Goal: Task Accomplishment & Management: Use online tool/utility

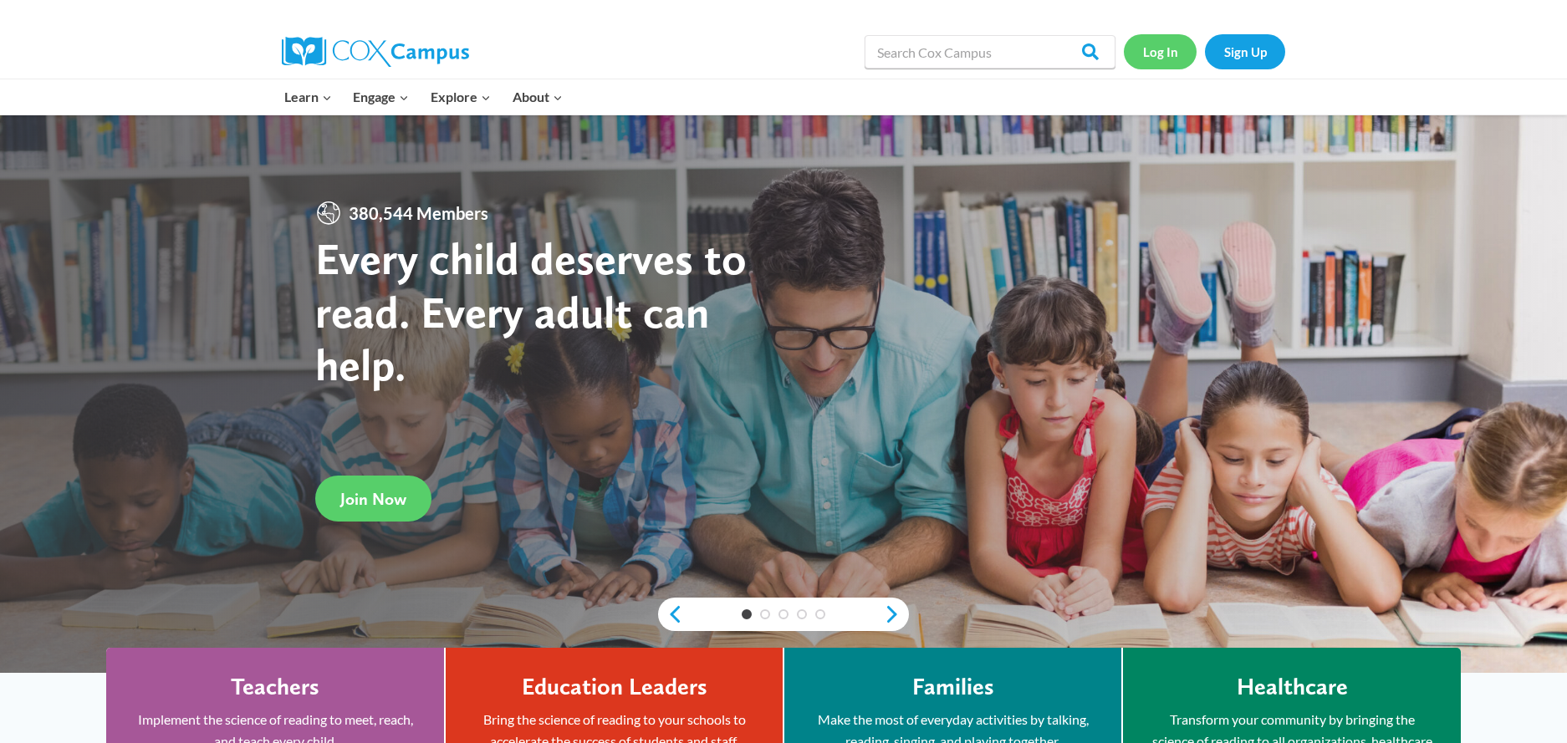
click at [1165, 47] on link "Log In" at bounding box center [1160, 51] width 73 height 34
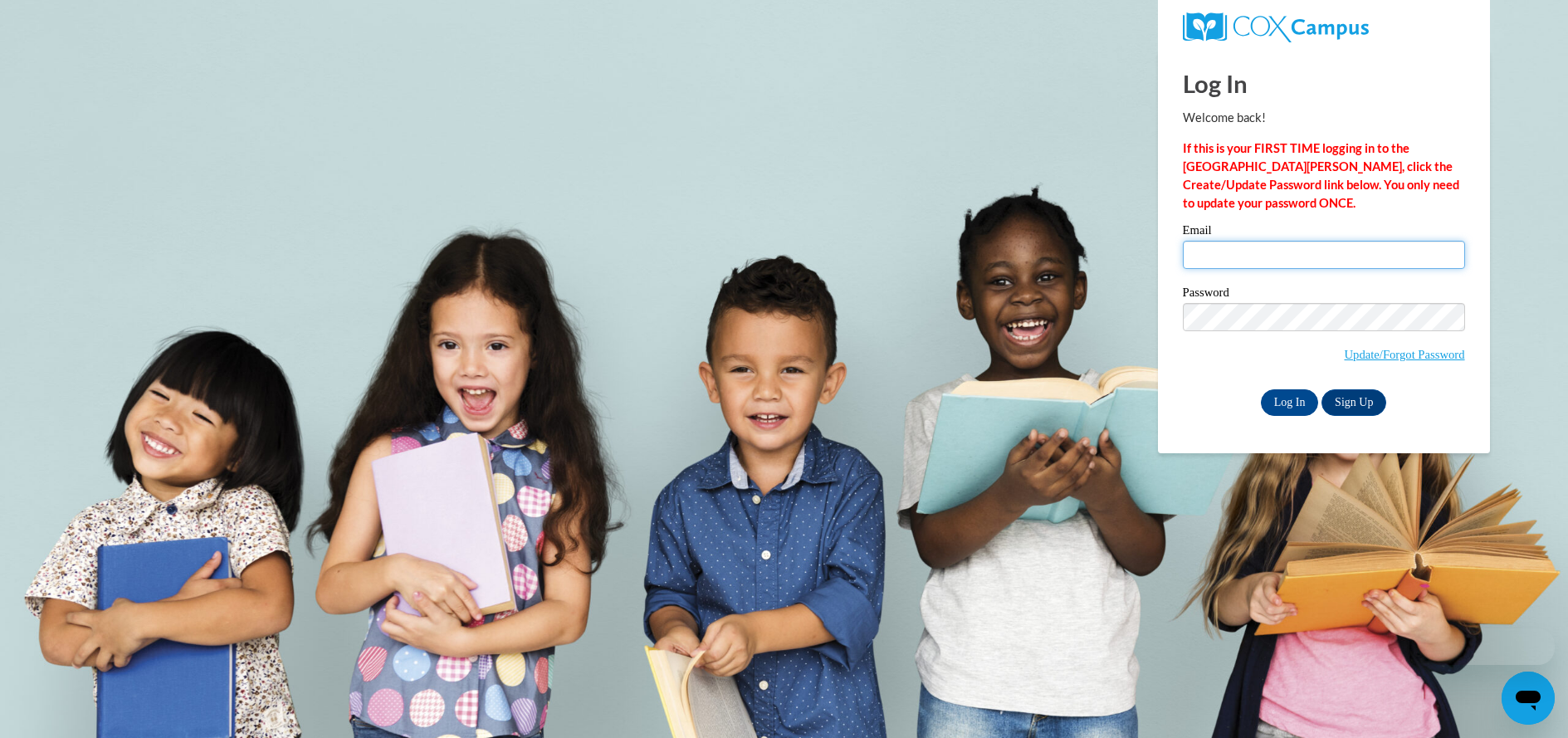
click at [1228, 254] on input "Email" at bounding box center [1324, 254] width 282 height 28
type input "[EMAIL_ADDRESS][DOMAIN_NAME]"
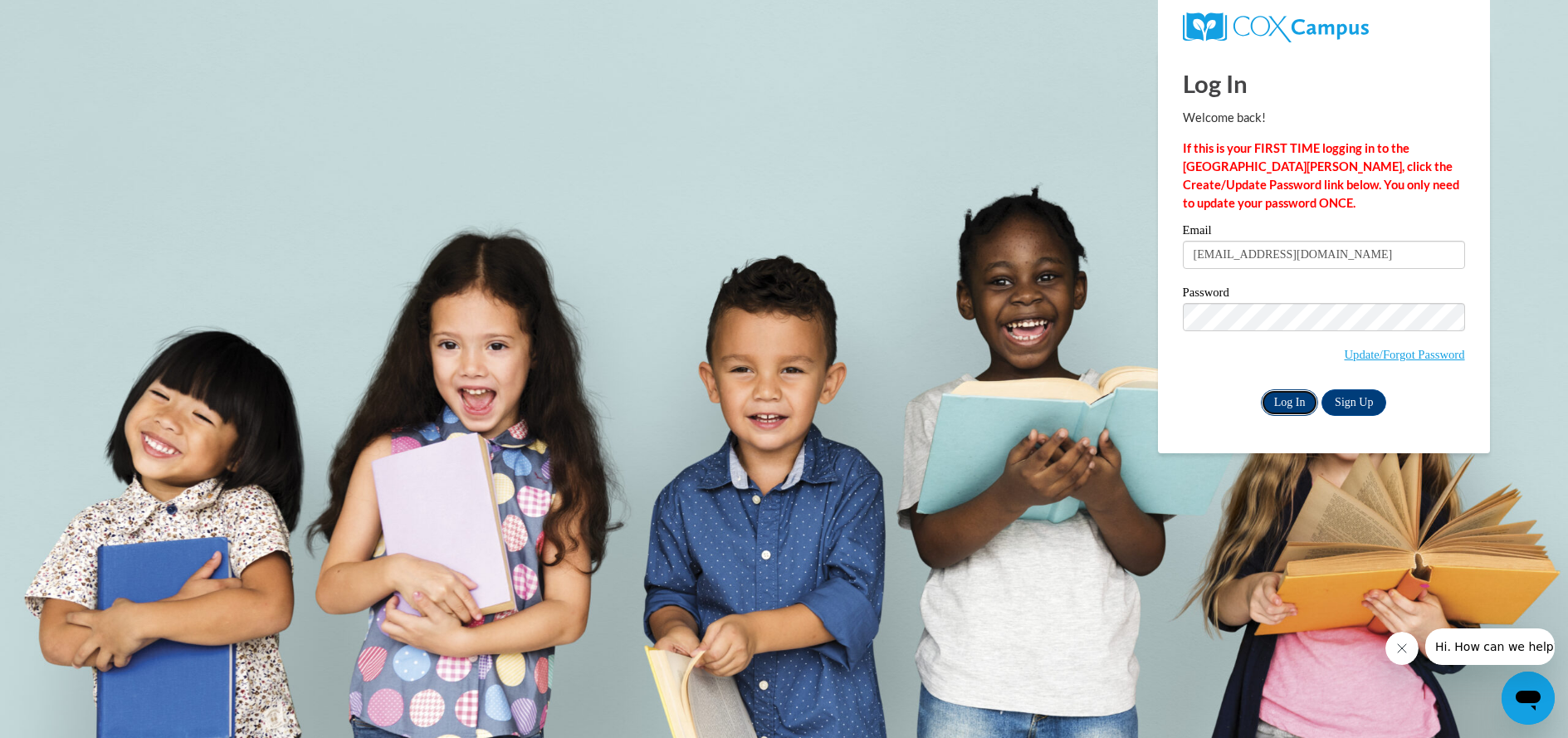
click at [1279, 408] on input "Log In" at bounding box center [1290, 402] width 59 height 27
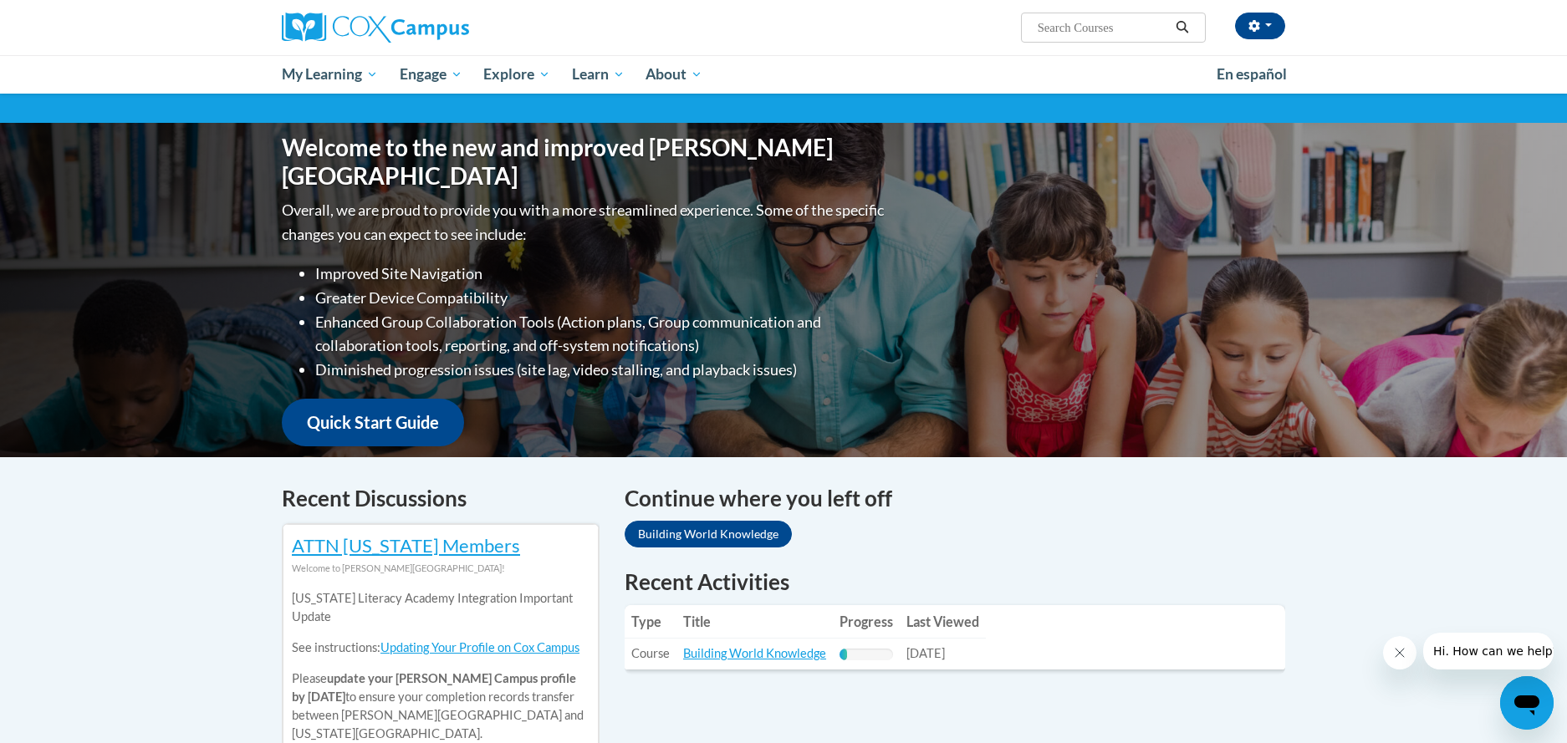
scroll to position [167, 0]
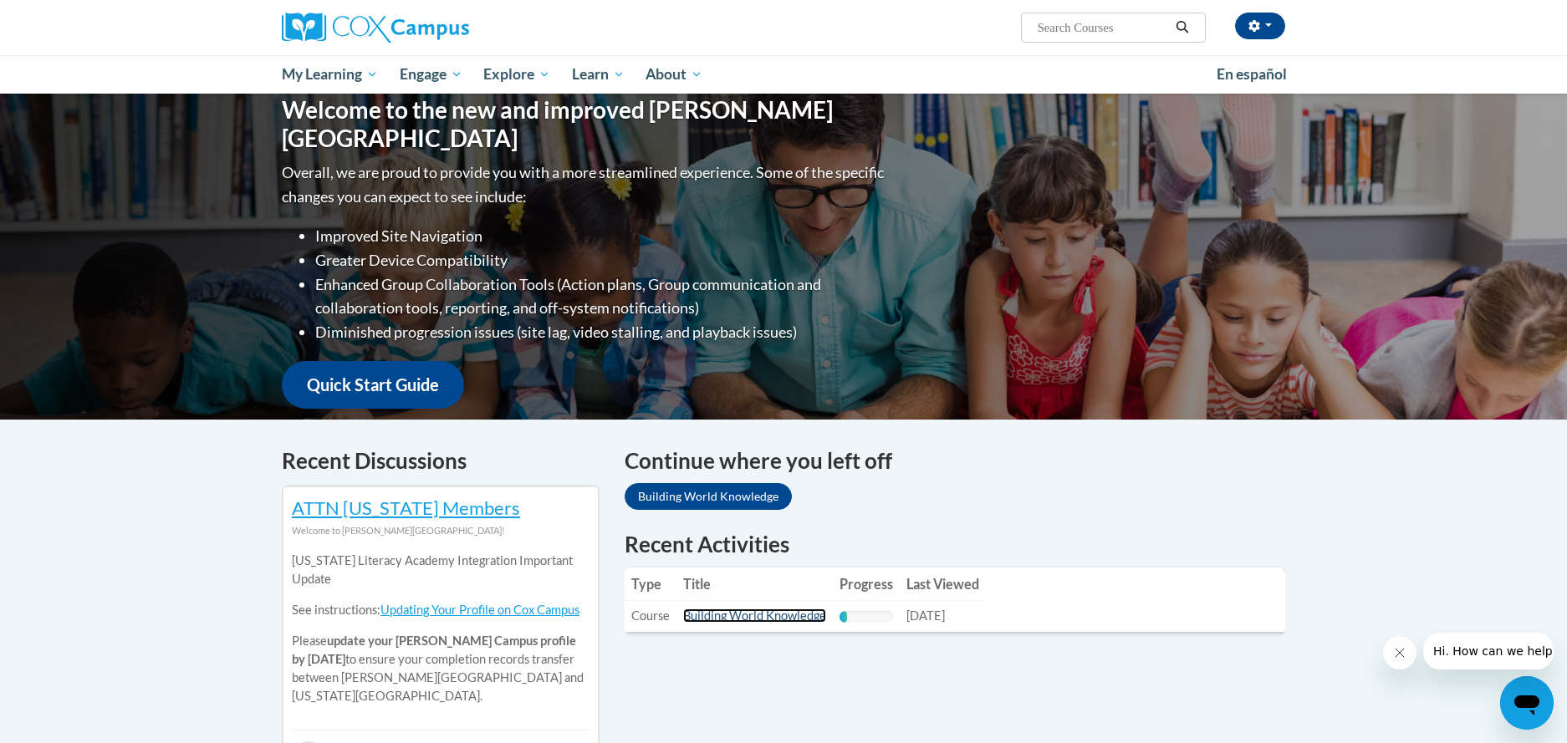
click at [765, 615] on link "Building World Knowledge" at bounding box center [754, 616] width 143 height 14
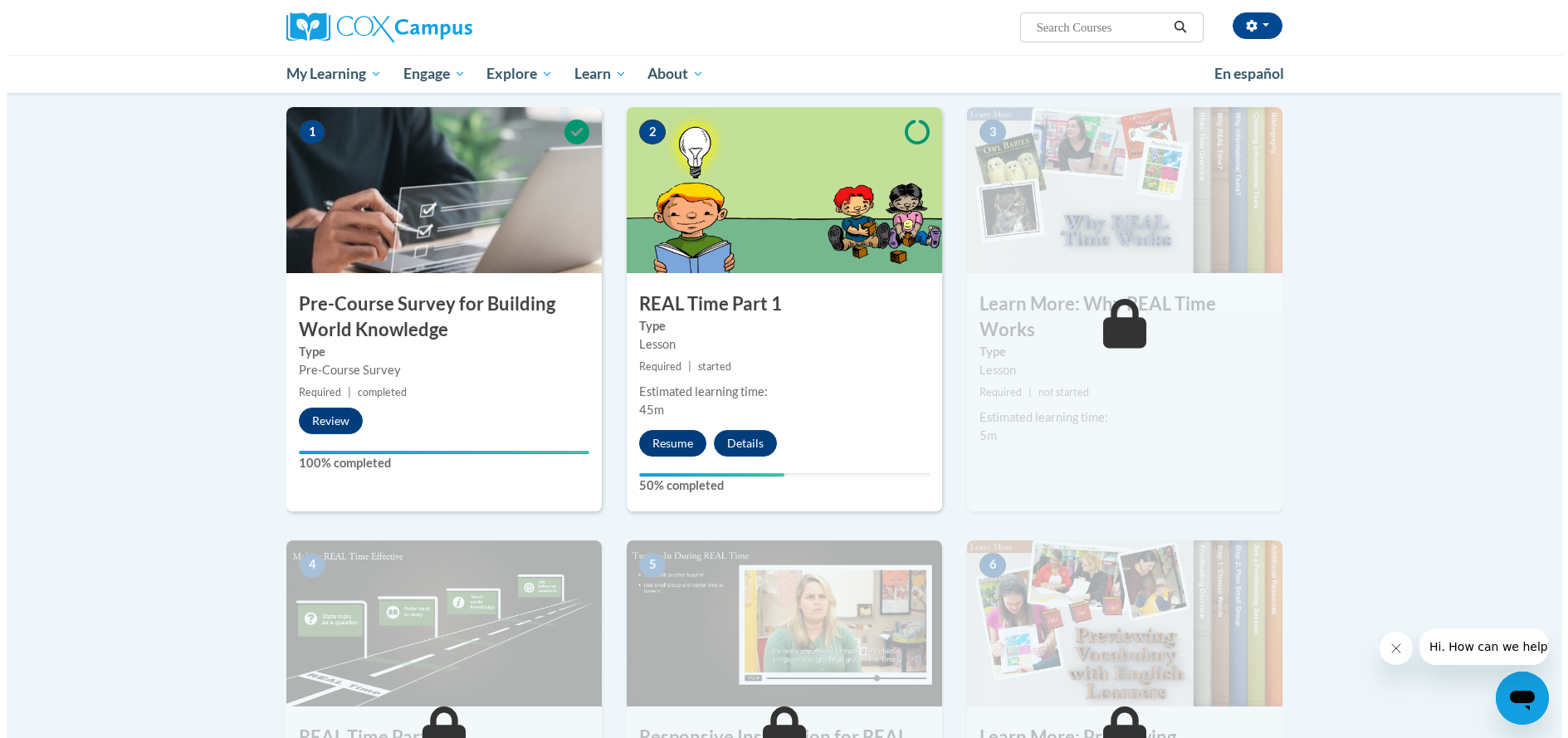
scroll to position [332, 0]
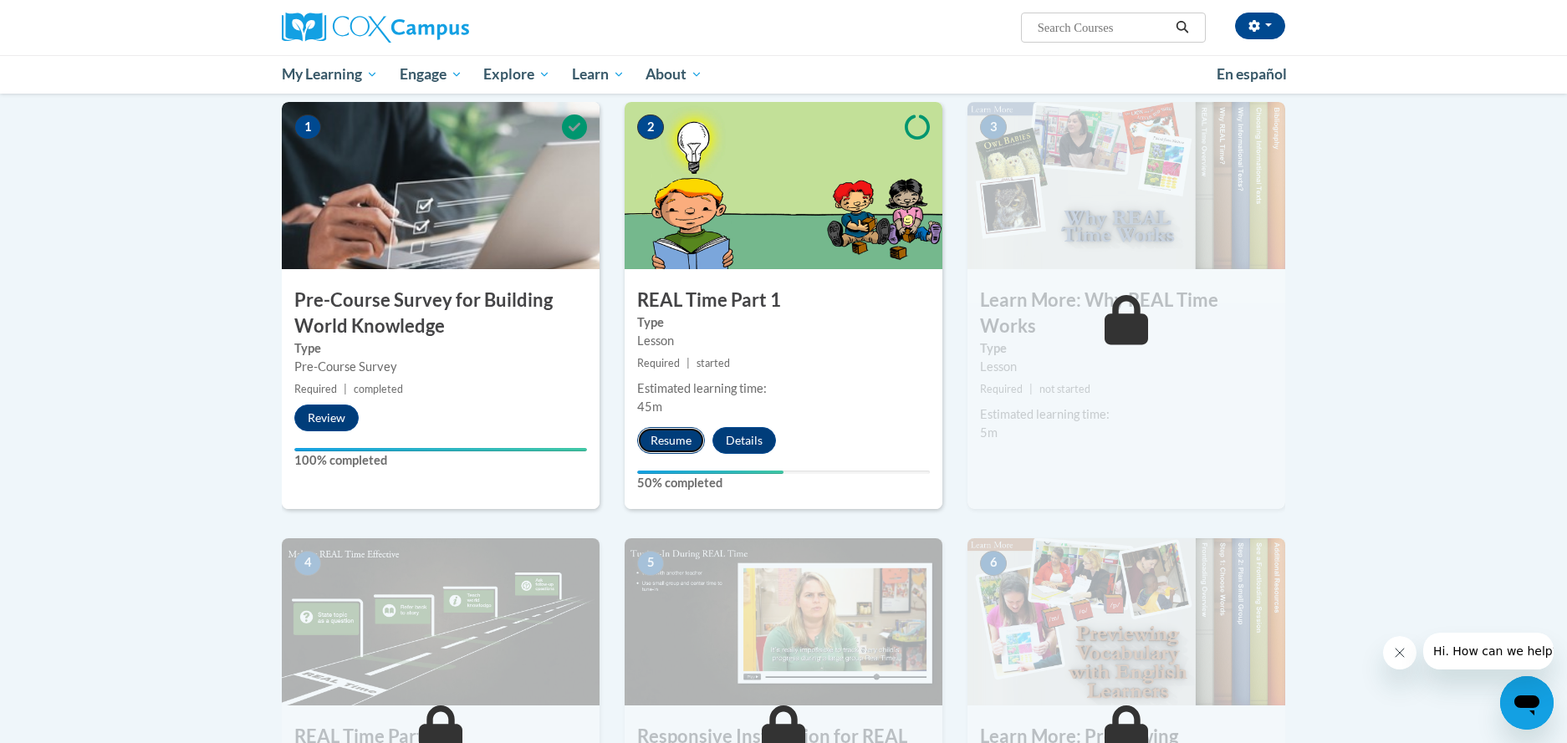
click at [663, 444] on button "Resume" at bounding box center [671, 440] width 68 height 27
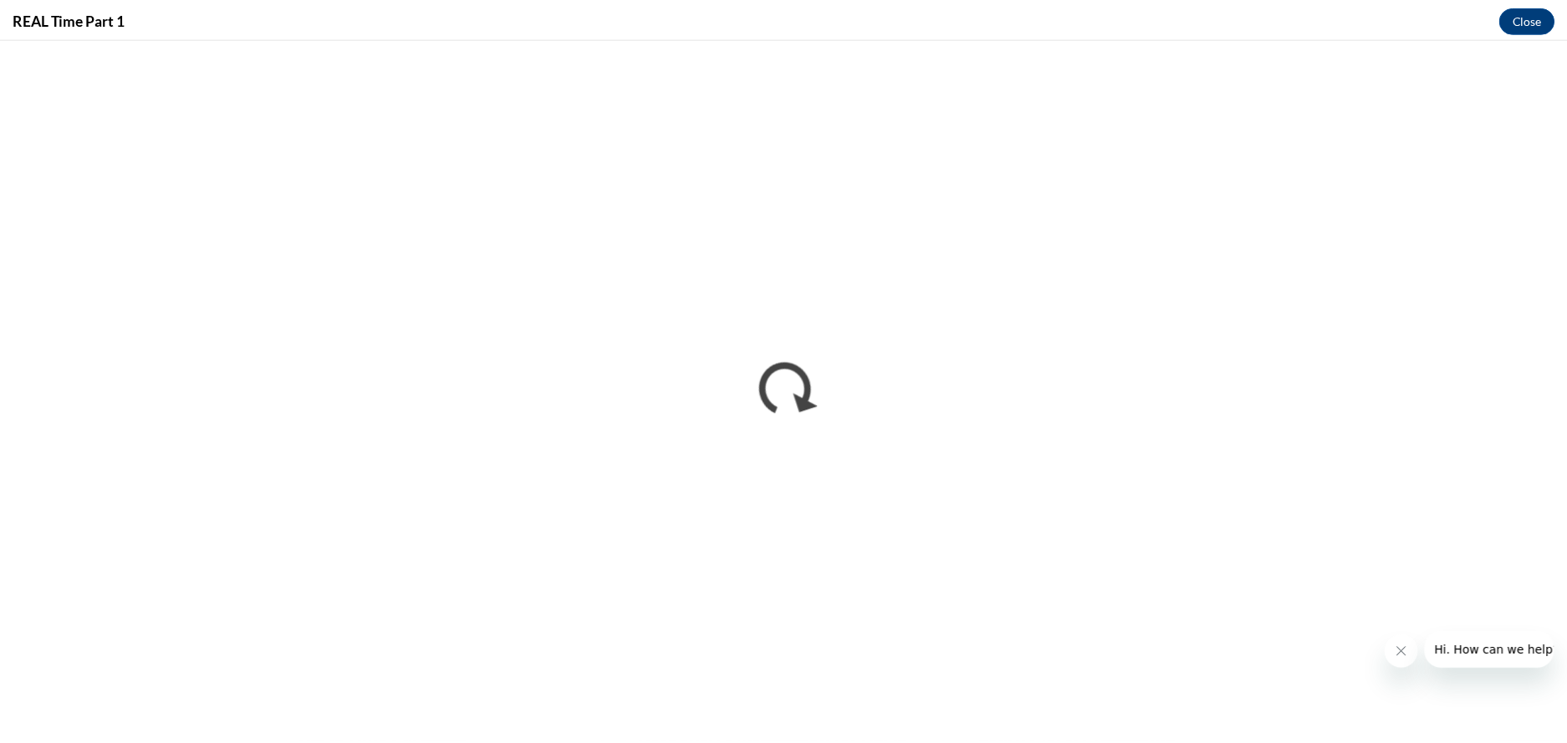
scroll to position [0, 0]
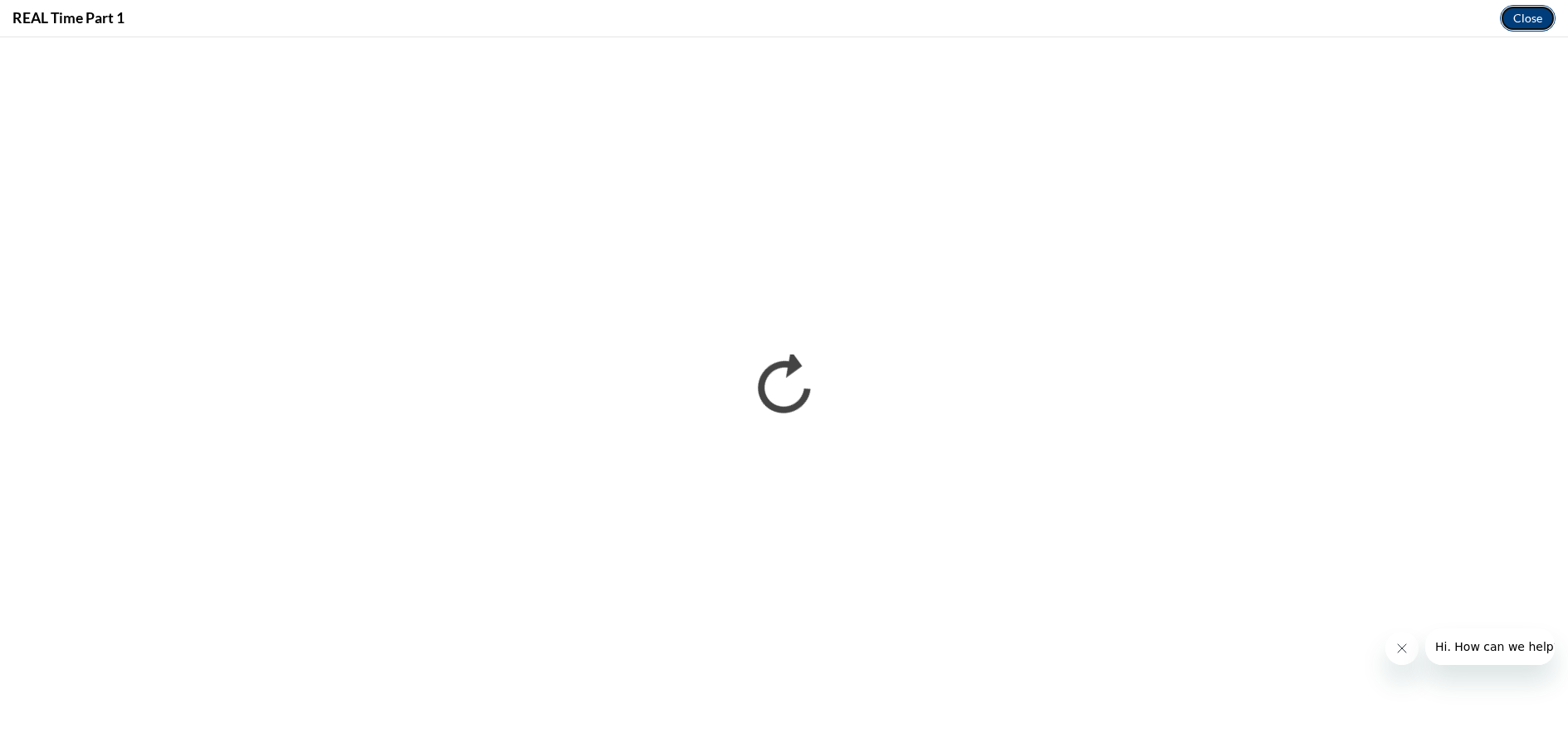
click at [1531, 23] on button "Close" at bounding box center [1528, 18] width 56 height 27
